Goal: Navigation & Orientation: Find specific page/section

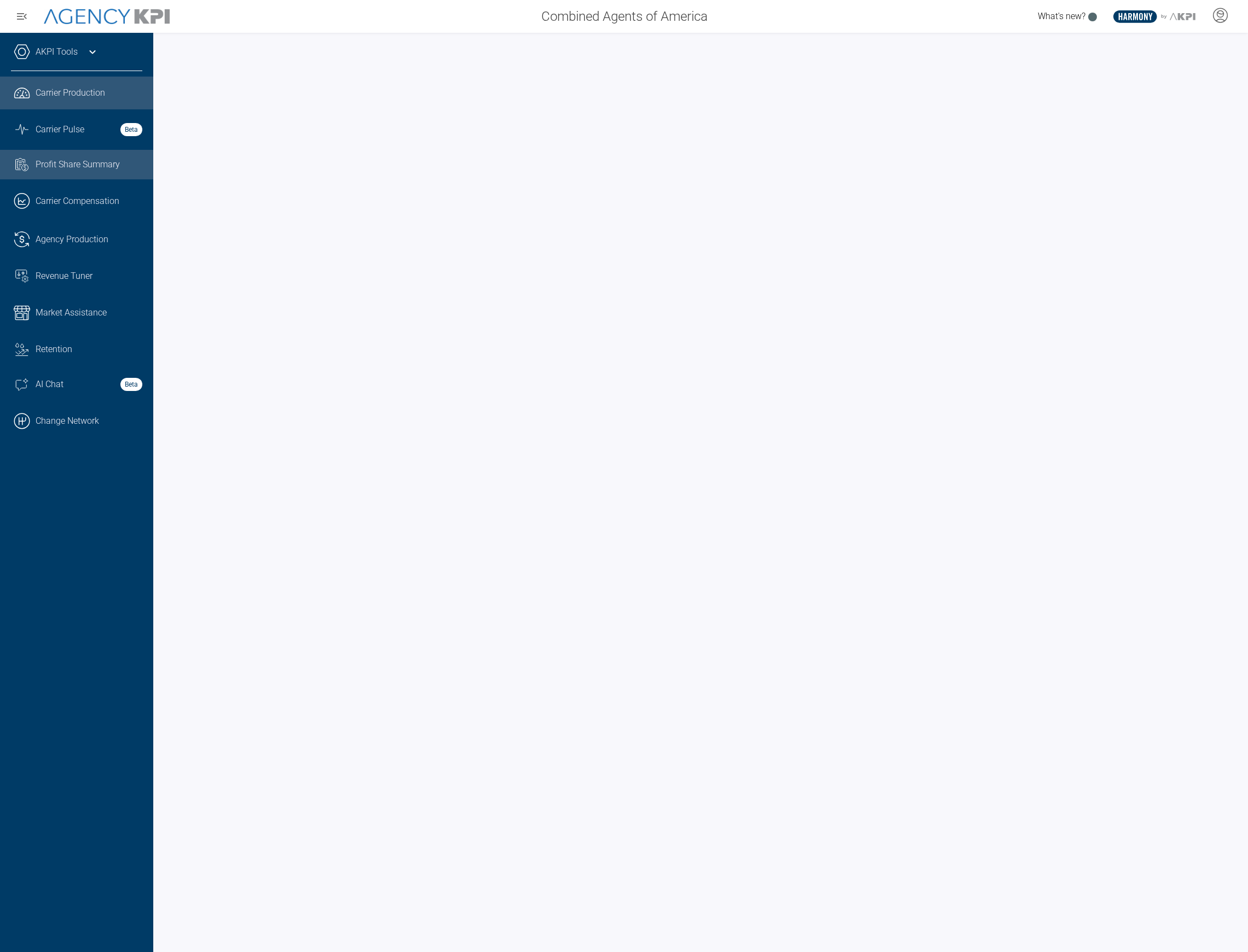
click at [113, 176] on link "Task List Cash Streamline Icon: https://streamlinehq.com Profit Share Summary" at bounding box center [76, 164] width 154 height 30
click at [118, 201] on span "Carrier Compensation" at bounding box center [77, 201] width 84 height 13
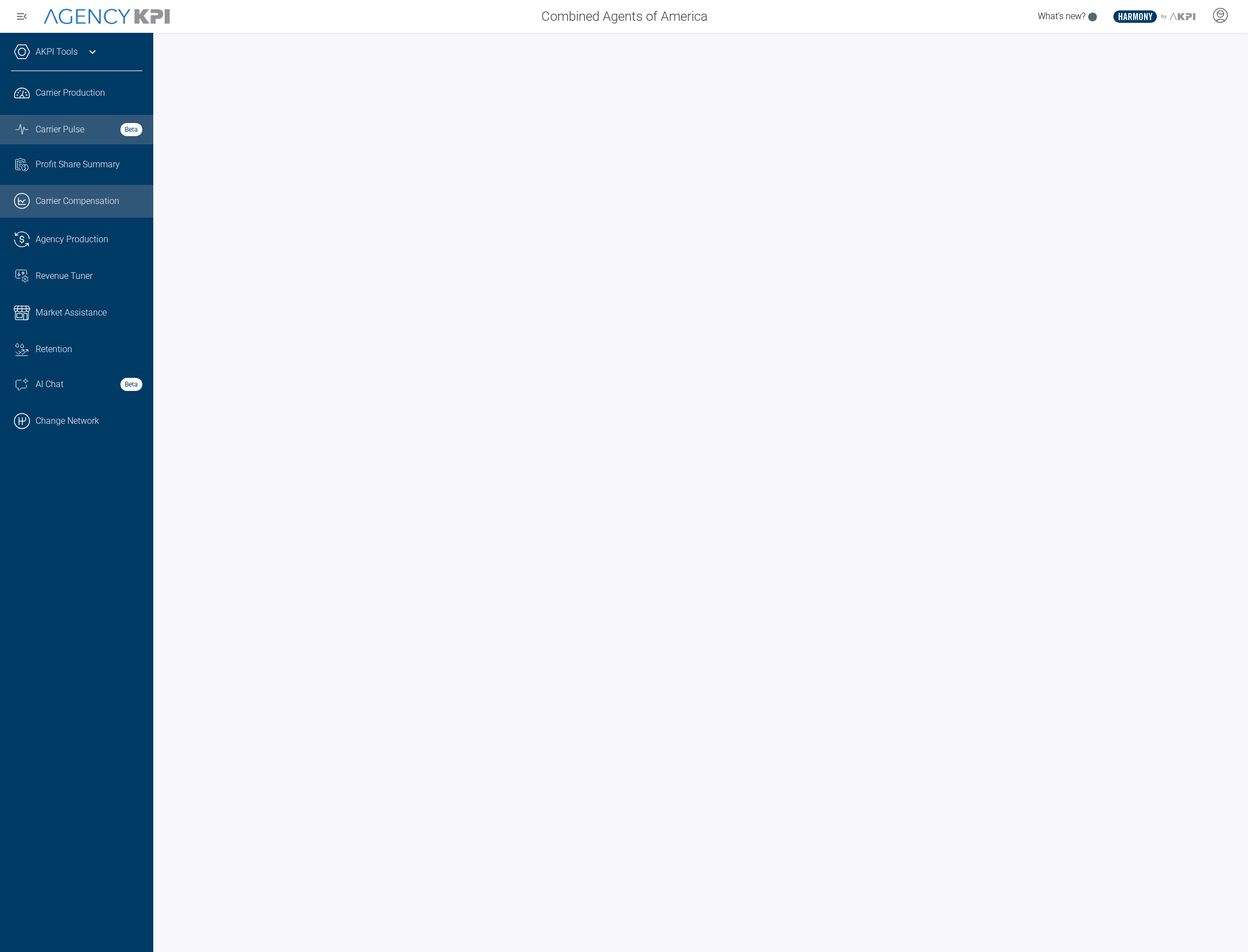
click at [104, 114] on link "Graph Stats Streamline Icon: https://streamlinehq.com Carrier Pulse Beta" at bounding box center [76, 129] width 154 height 30
click at [96, 105] on link ".cls-1{fill:none;stroke:#221f20;stroke-linecap:round;stroke-linejoin:round;stro…" at bounding box center [76, 93] width 154 height 32
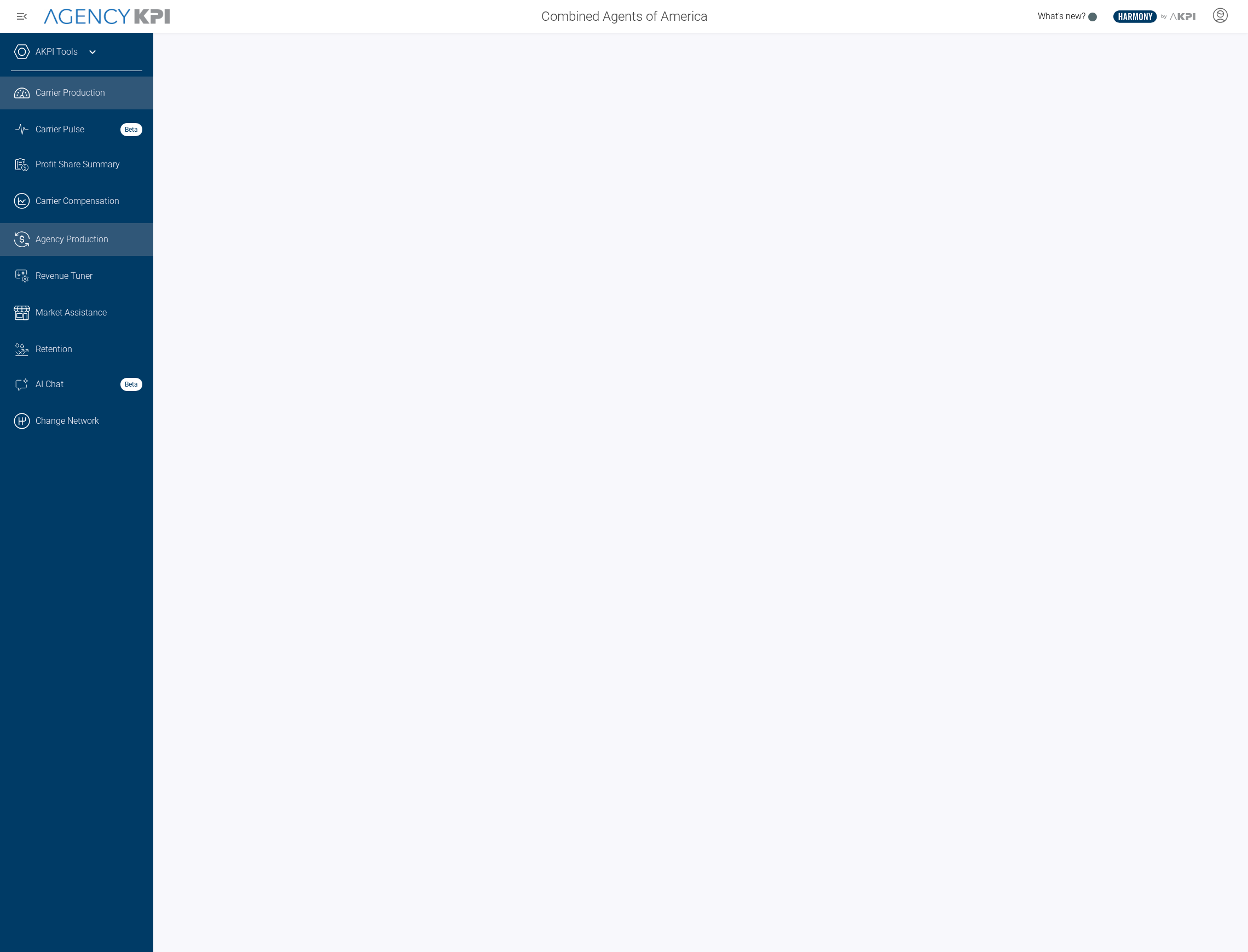
click at [77, 243] on span "Agency Production" at bounding box center [72, 239] width 73 height 13
click at [109, 279] on div "Revenue Tuner" at bounding box center [89, 277] width 107 height 13
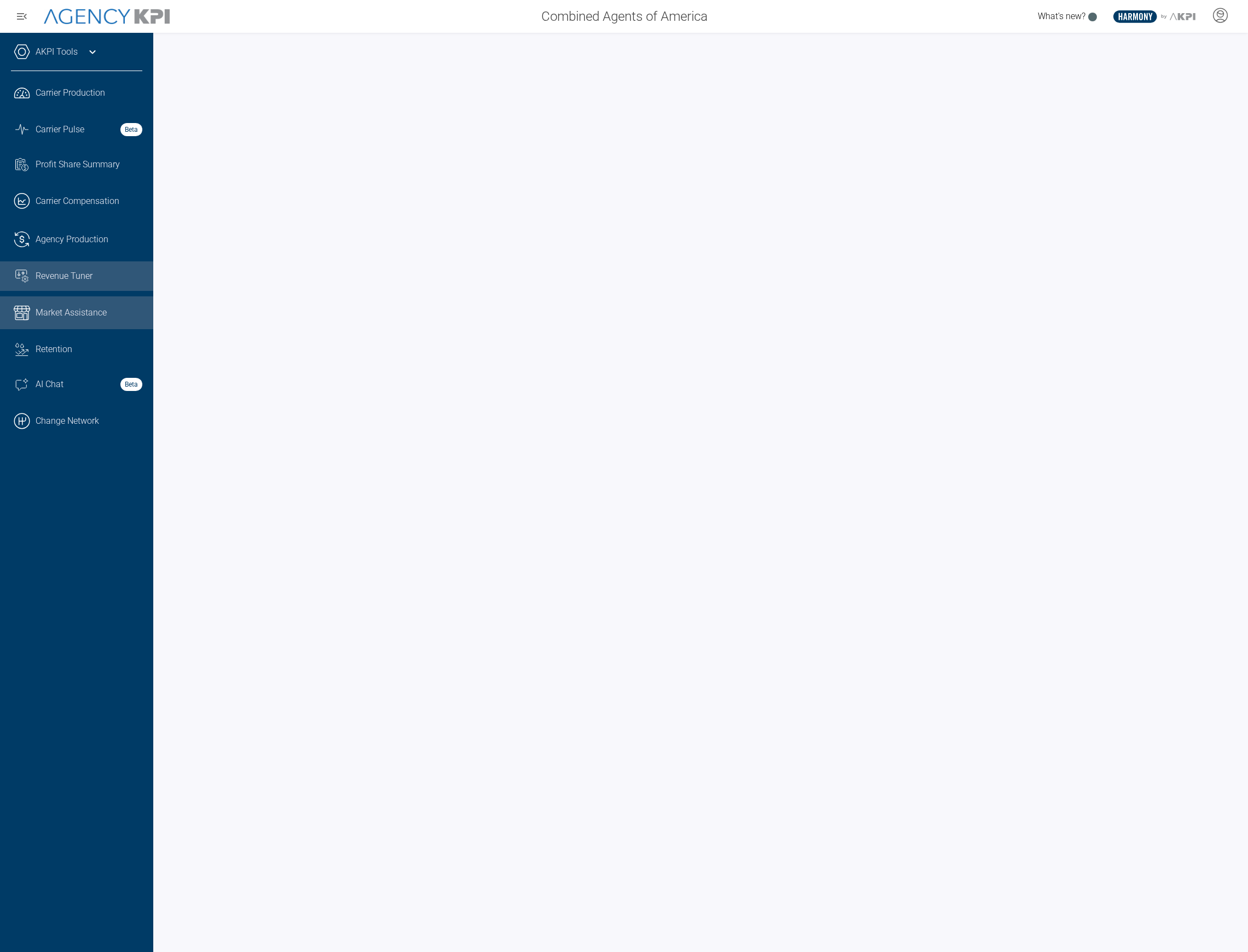
click at [91, 312] on span "Market Assistance" at bounding box center [71, 313] width 72 height 13
click at [98, 350] on div "Retention" at bounding box center [89, 350] width 107 height 13
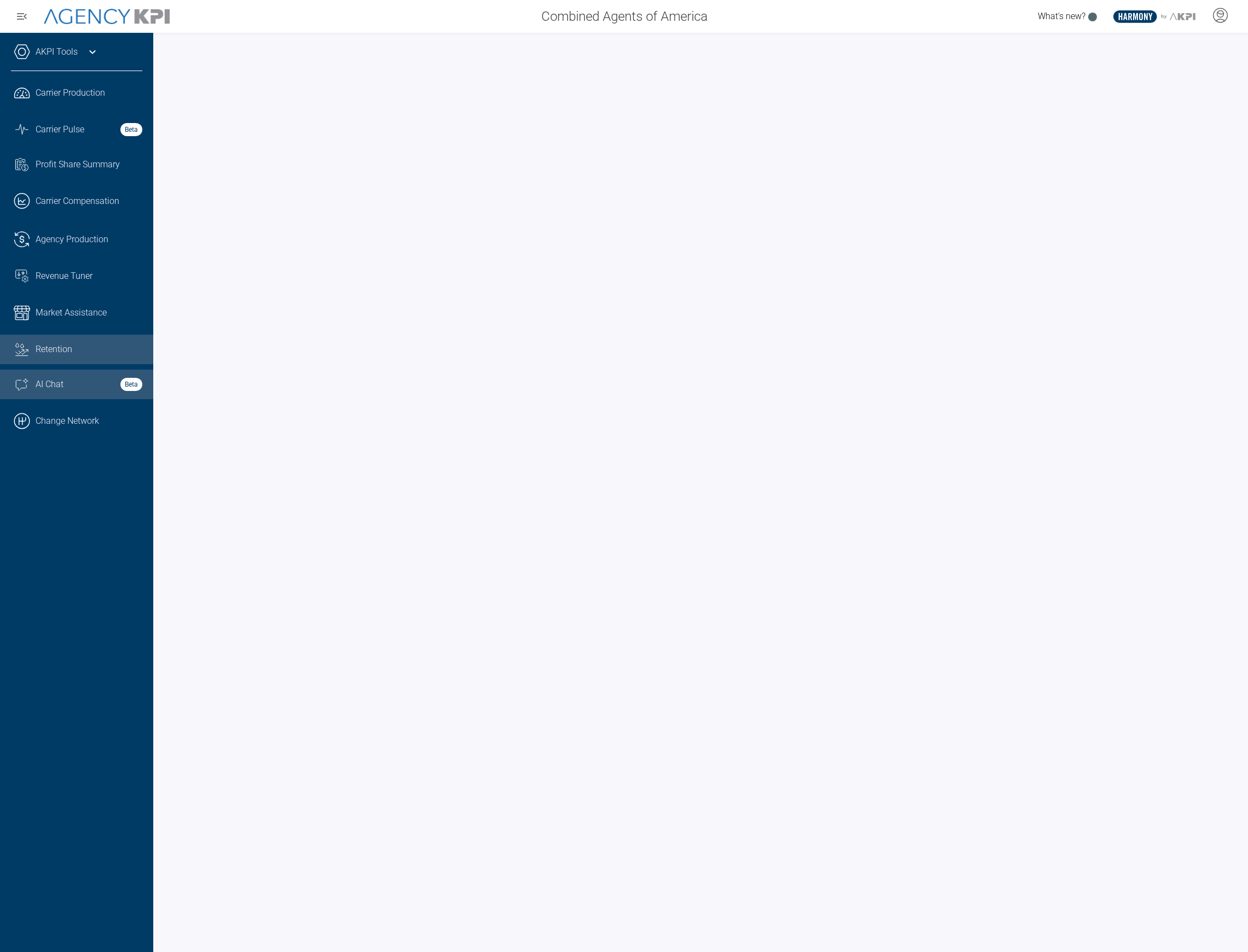
click at [81, 388] on div "AI Chat Beta" at bounding box center [89, 384] width 107 height 13
click at [73, 60] on div "AKPI Tools" at bounding box center [76, 57] width 132 height 28
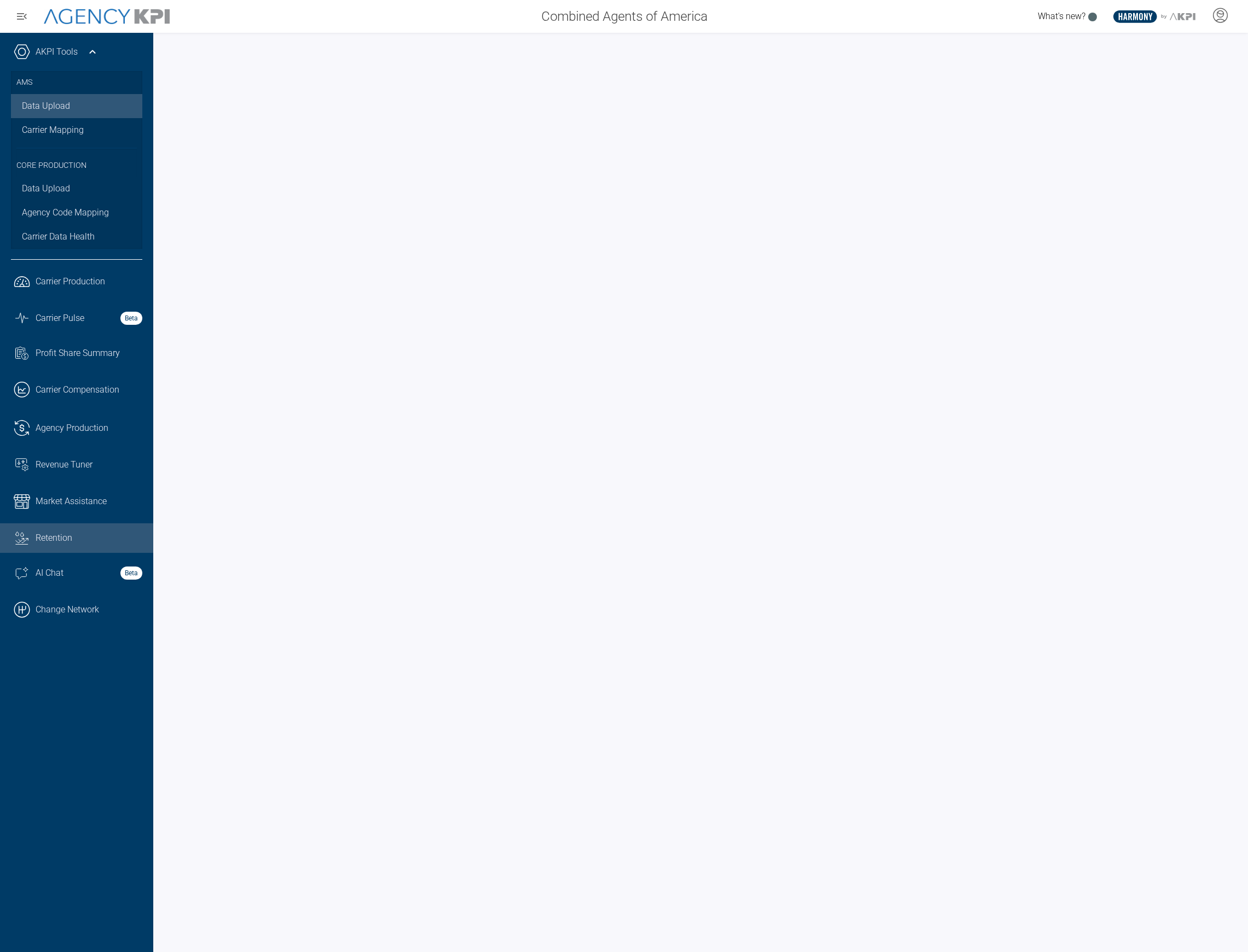
click at [73, 99] on link "Data Upload" at bounding box center [76, 106] width 132 height 24
click at [94, 539] on div "Retention" at bounding box center [89, 538] width 107 height 13
click at [74, 508] on link "Market Assistance" at bounding box center [76, 502] width 154 height 32
click at [62, 542] on div "Retention" at bounding box center [89, 538] width 107 height 13
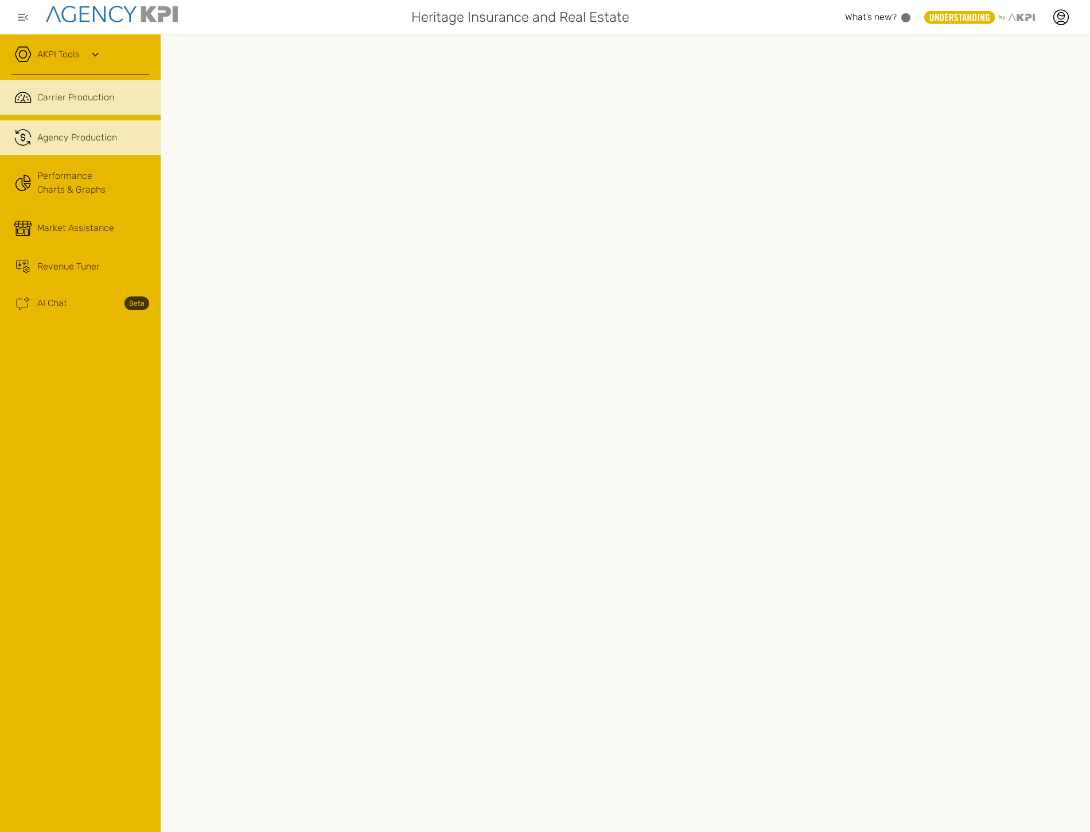
click at [56, 132] on span "Agency Production" at bounding box center [77, 138] width 80 height 14
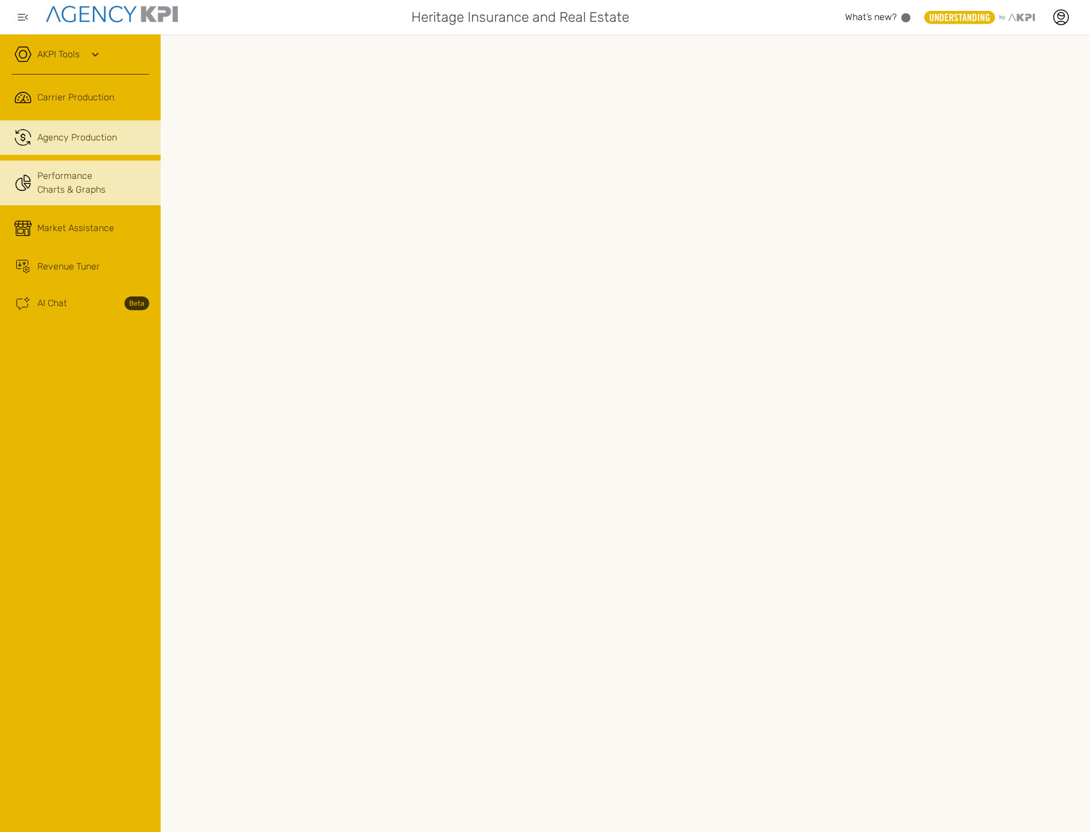
click at [87, 174] on link "Performance Charts & Graphs" at bounding box center [80, 183] width 161 height 45
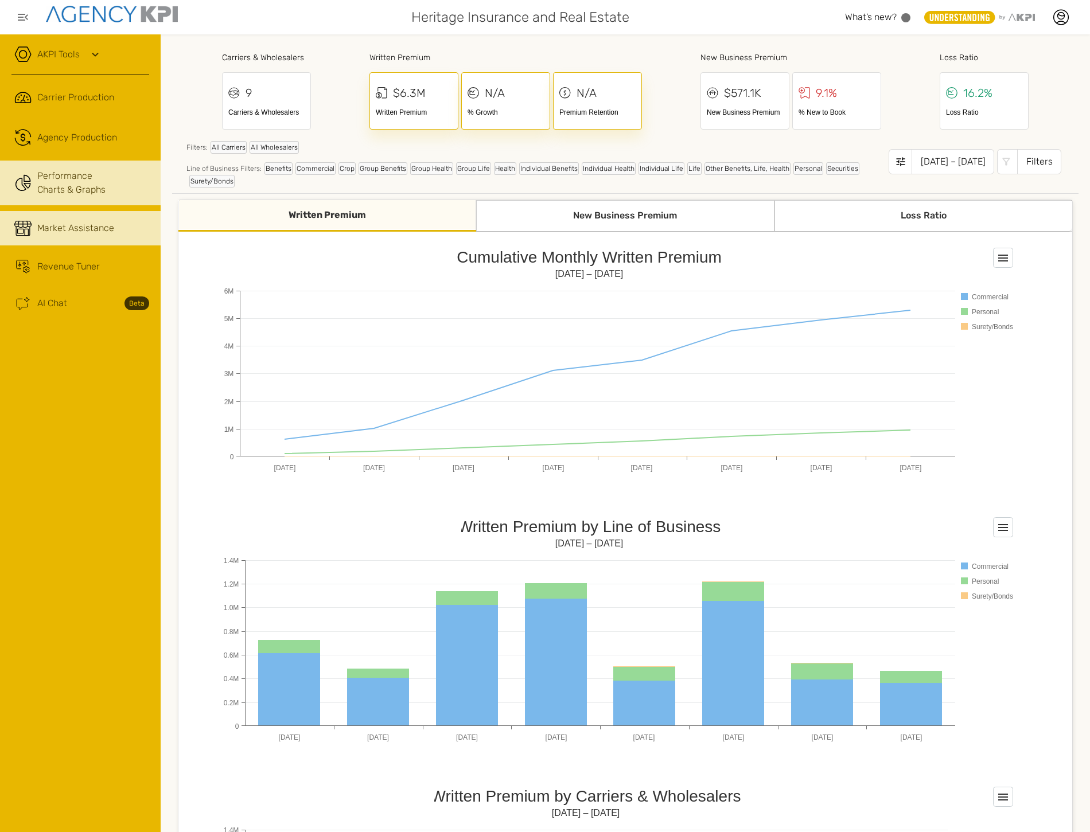
click at [95, 224] on span "Market Assistance" at bounding box center [75, 228] width 77 height 14
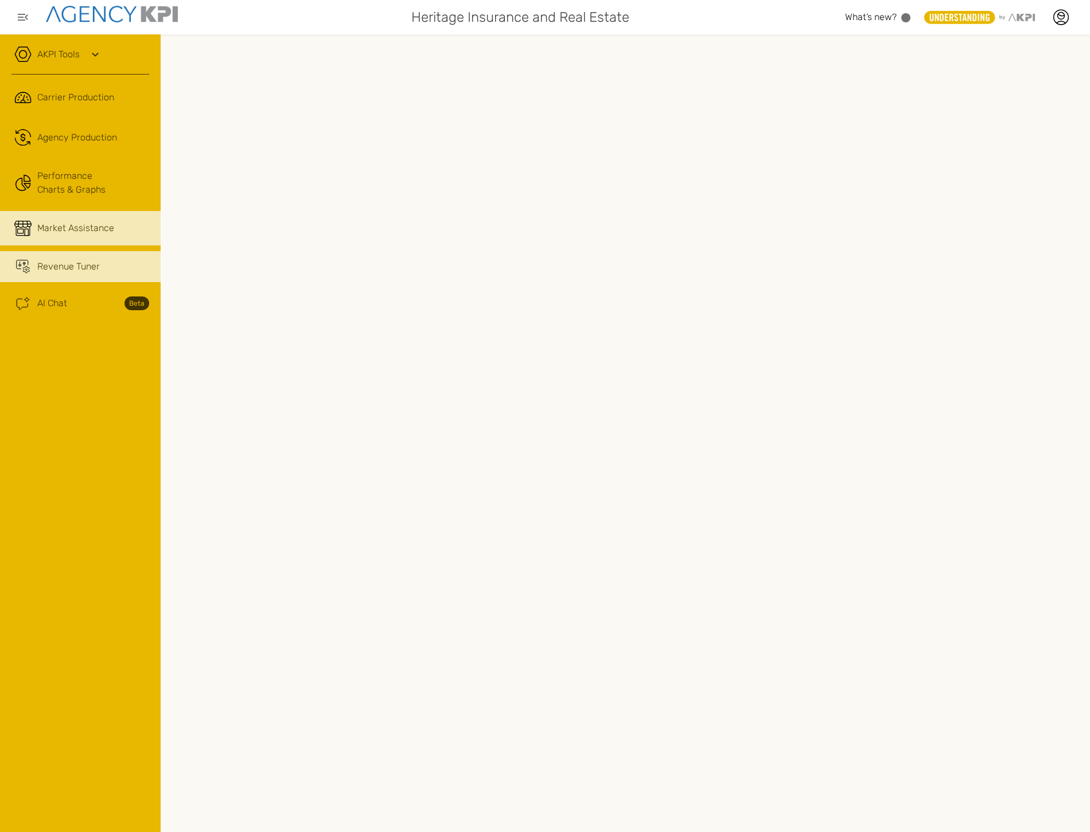
click at [81, 262] on span "Revenue Tuner" at bounding box center [68, 267] width 63 height 14
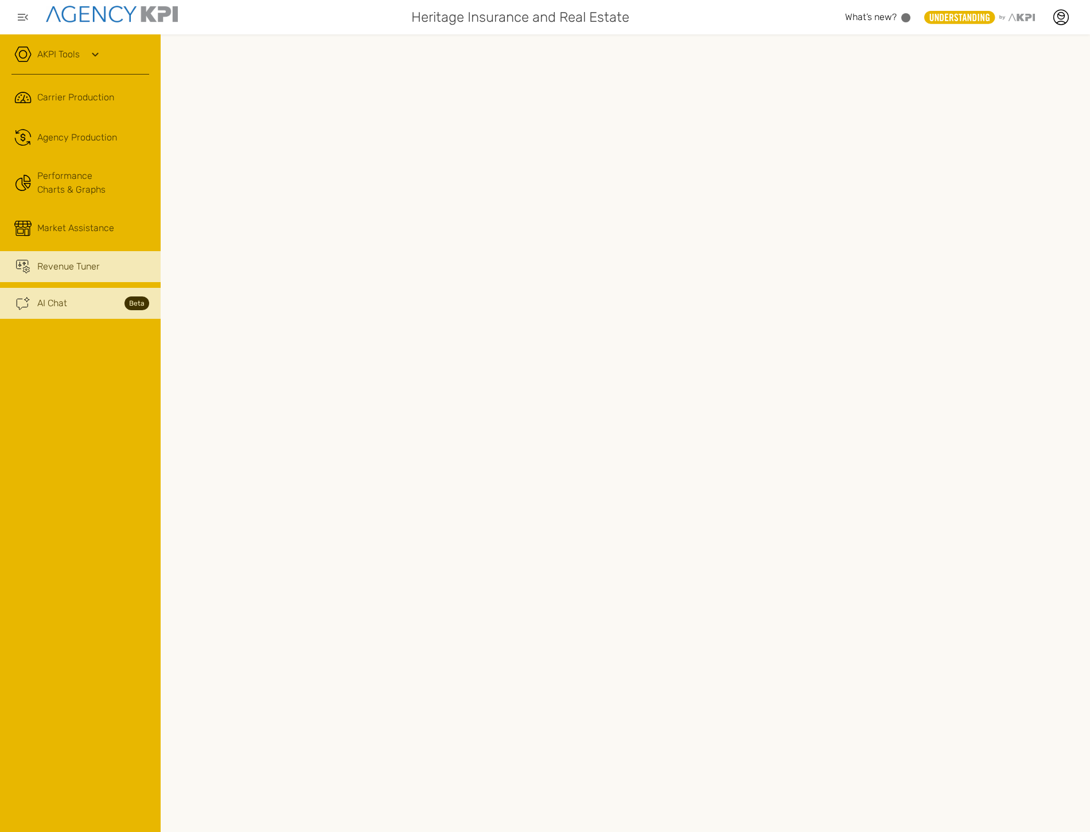
click at [44, 300] on span "AI Chat" at bounding box center [52, 303] width 30 height 14
click at [64, 59] on link "AKPI Tools" at bounding box center [58, 55] width 42 height 14
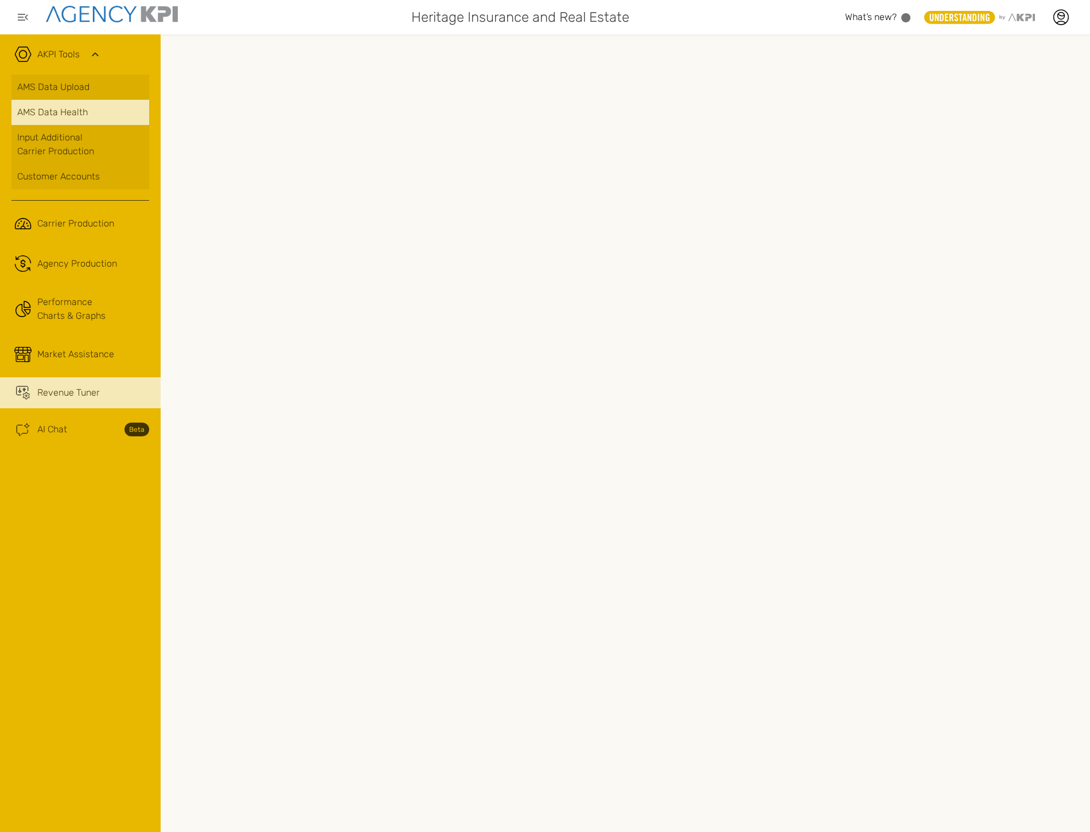
click at [70, 113] on span "AMS Data Health" at bounding box center [52, 113] width 71 height 14
